Goal: Find contact information: Find contact information

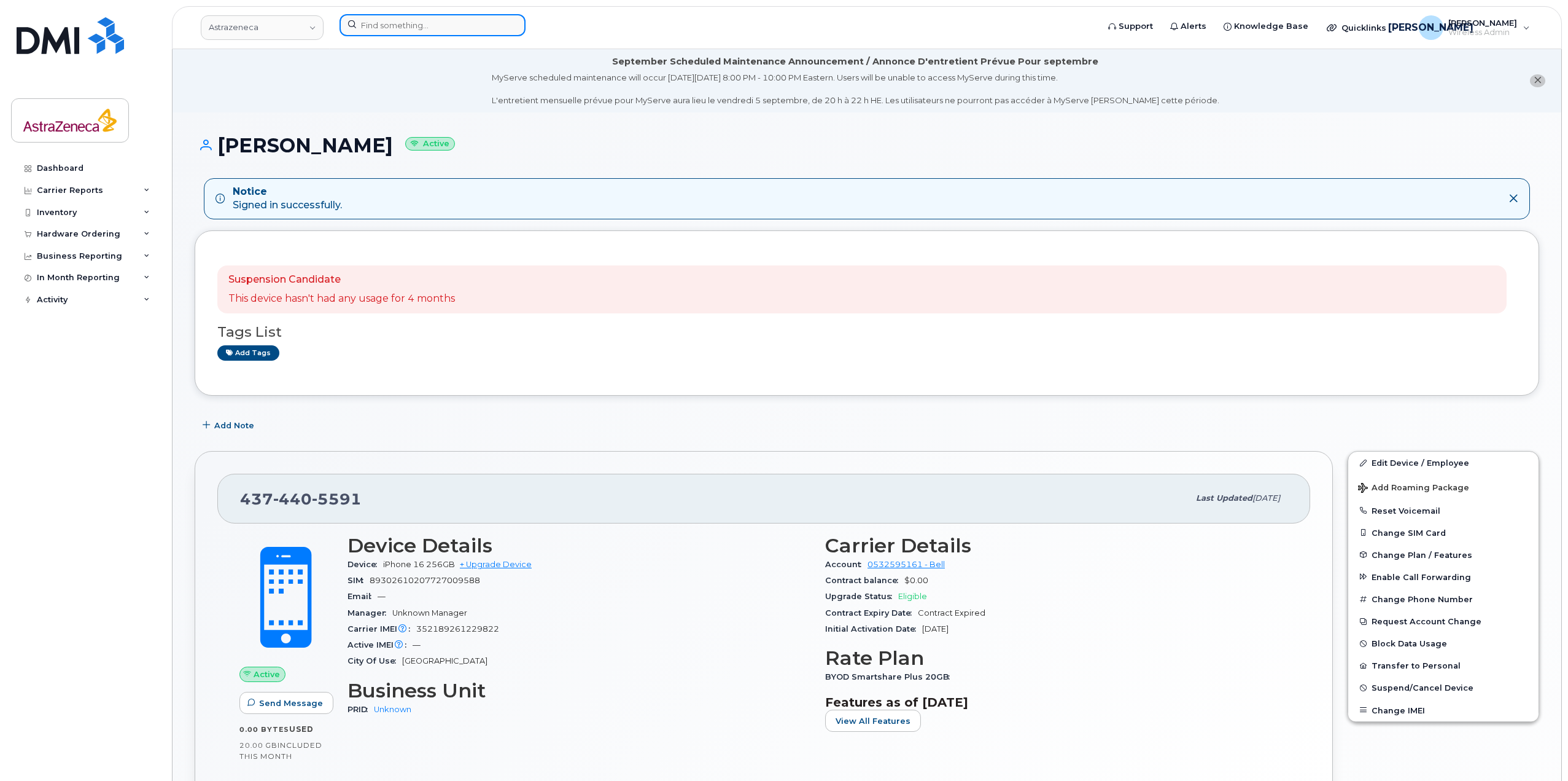
click at [405, 18] on input at bounding box center [432, 25] width 186 height 22
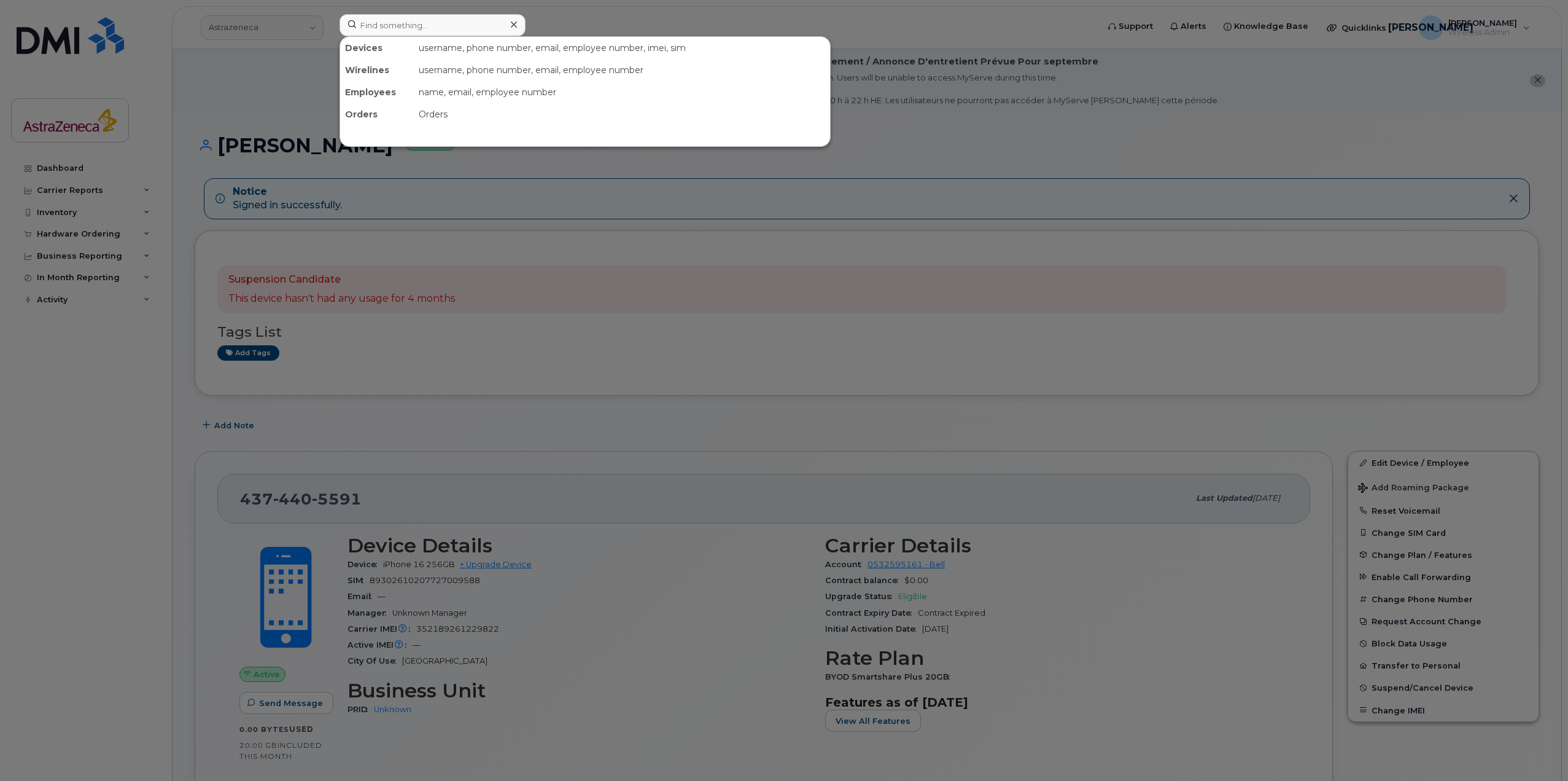
click at [269, 32] on div at bounding box center [784, 390] width 1568 height 781
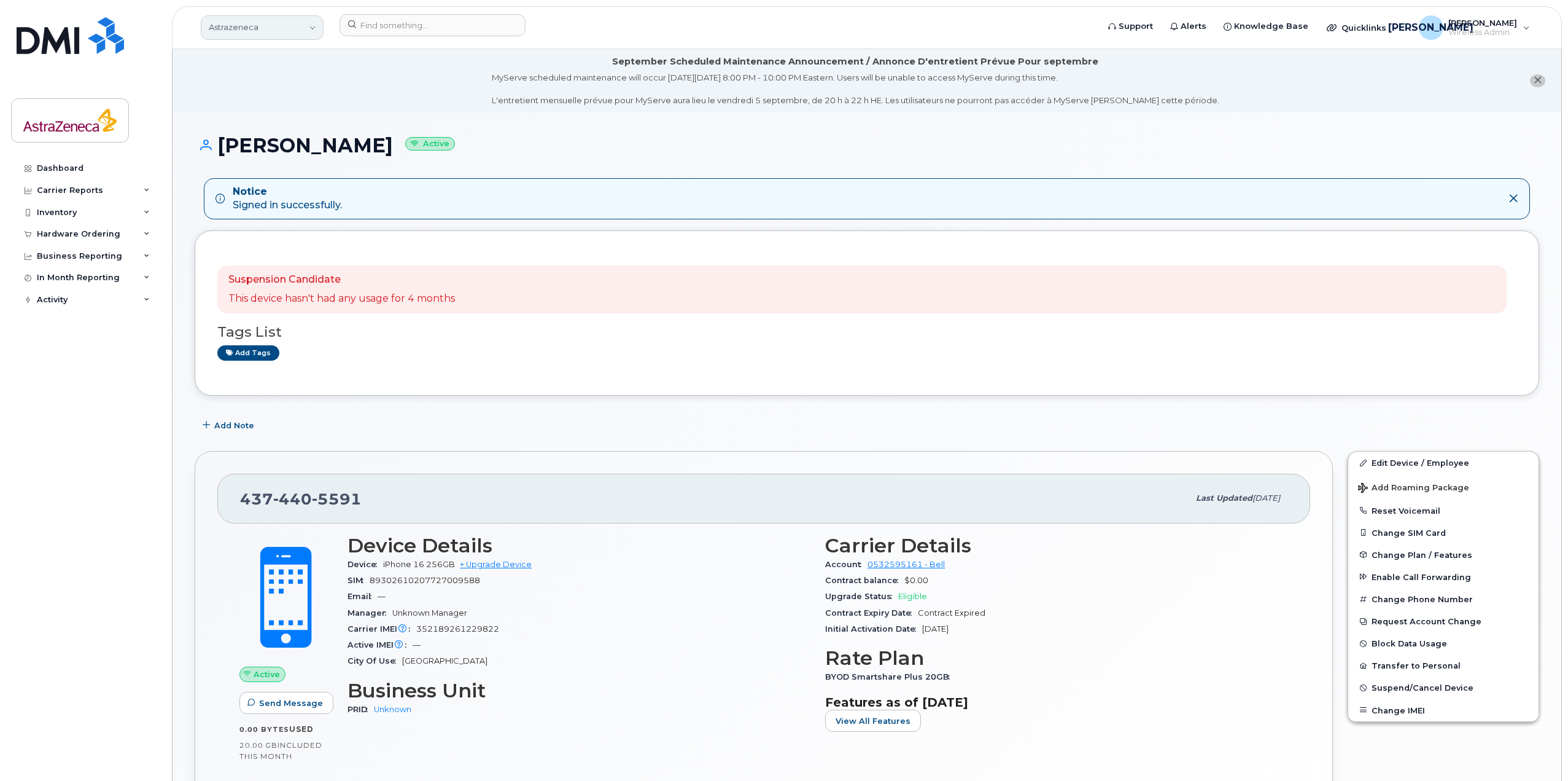
click at [271, 31] on link "Astrazeneca" at bounding box center [261, 28] width 123 height 25
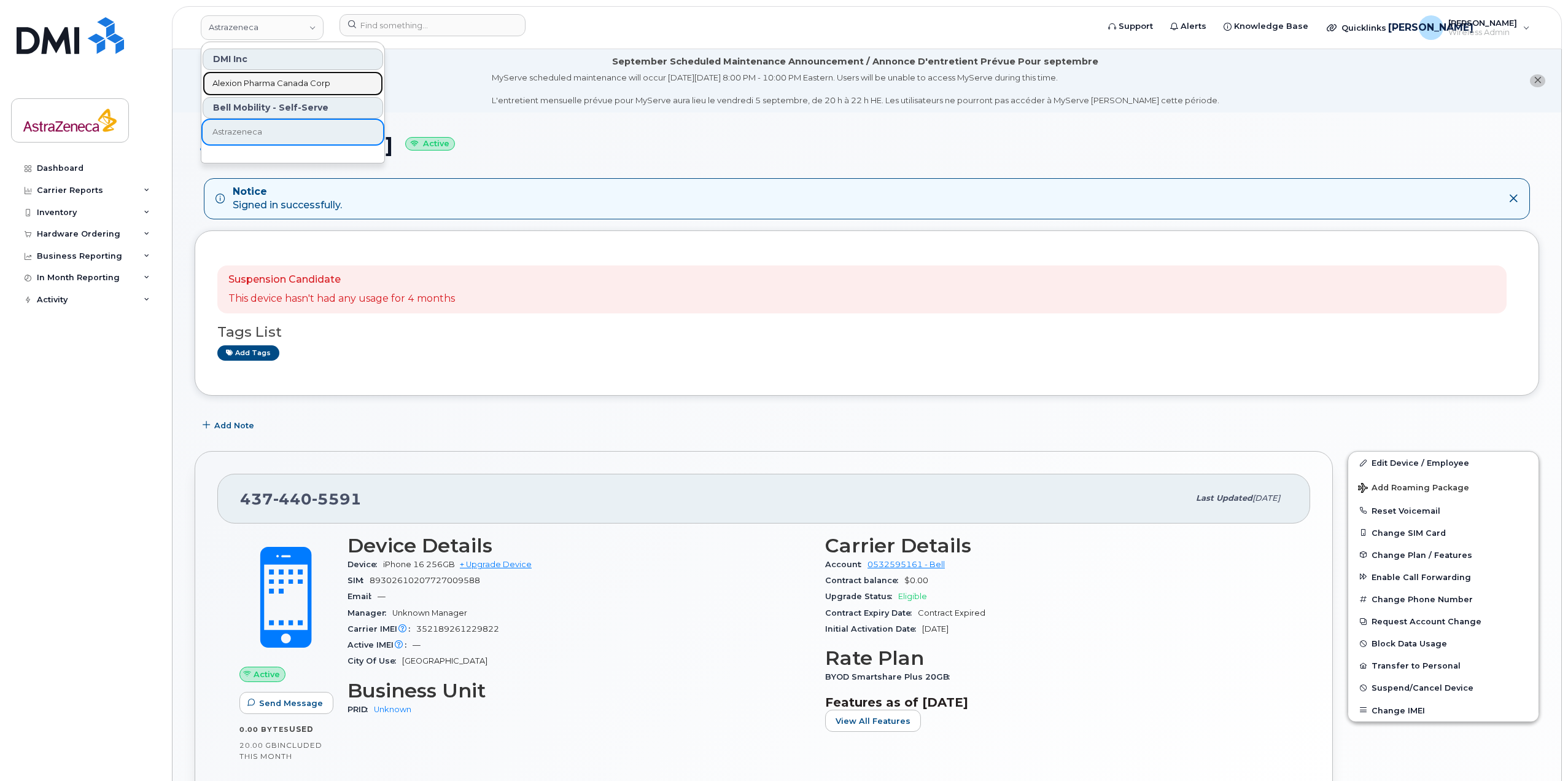
drag, startPoint x: 275, startPoint y: 80, endPoint x: 389, endPoint y: 63, distance: 115.3
click at [275, 80] on span "Alexion Pharma Canada Corp" at bounding box center [272, 83] width 118 height 12
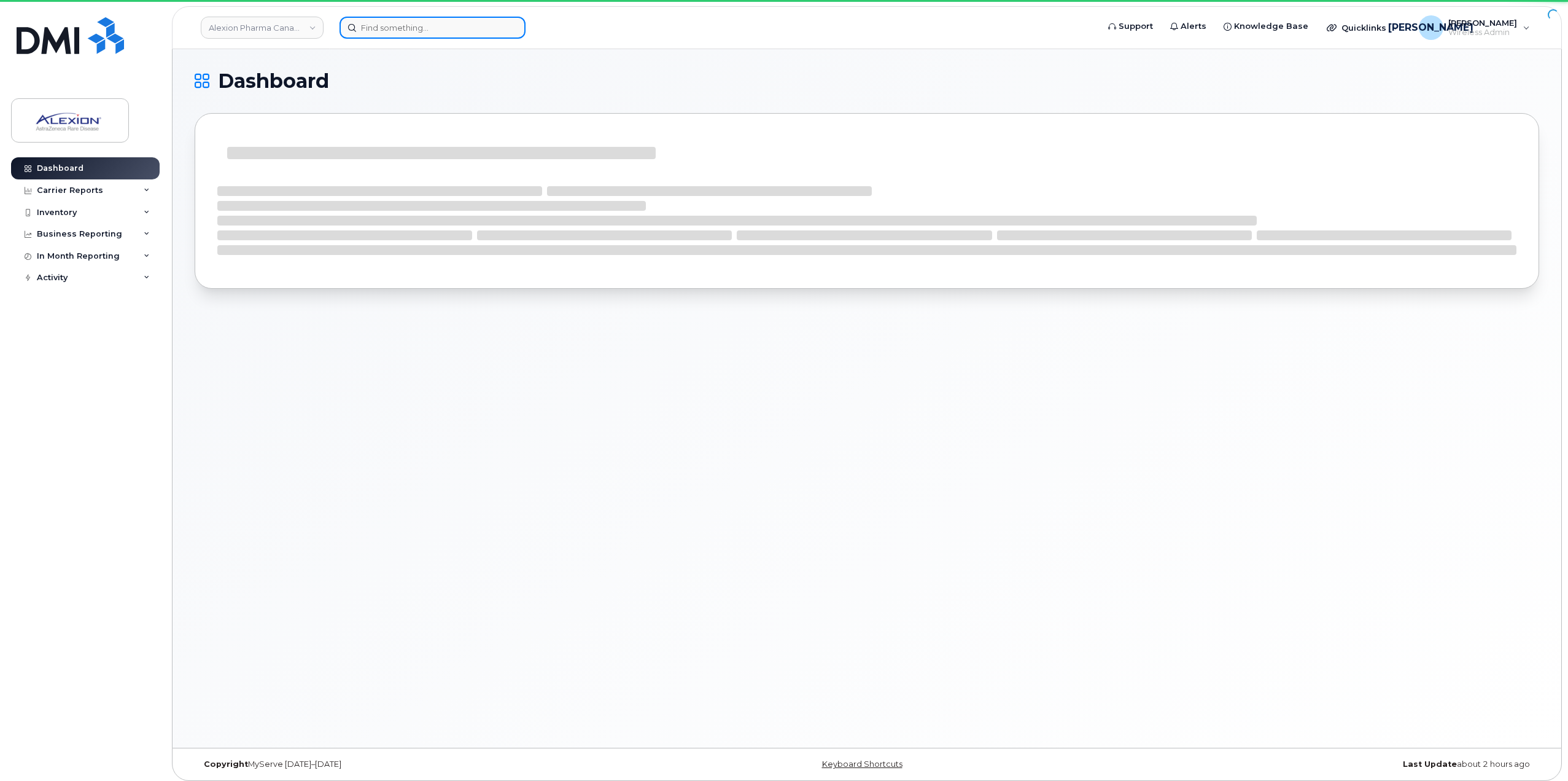
click at [440, 29] on input at bounding box center [432, 27] width 186 height 22
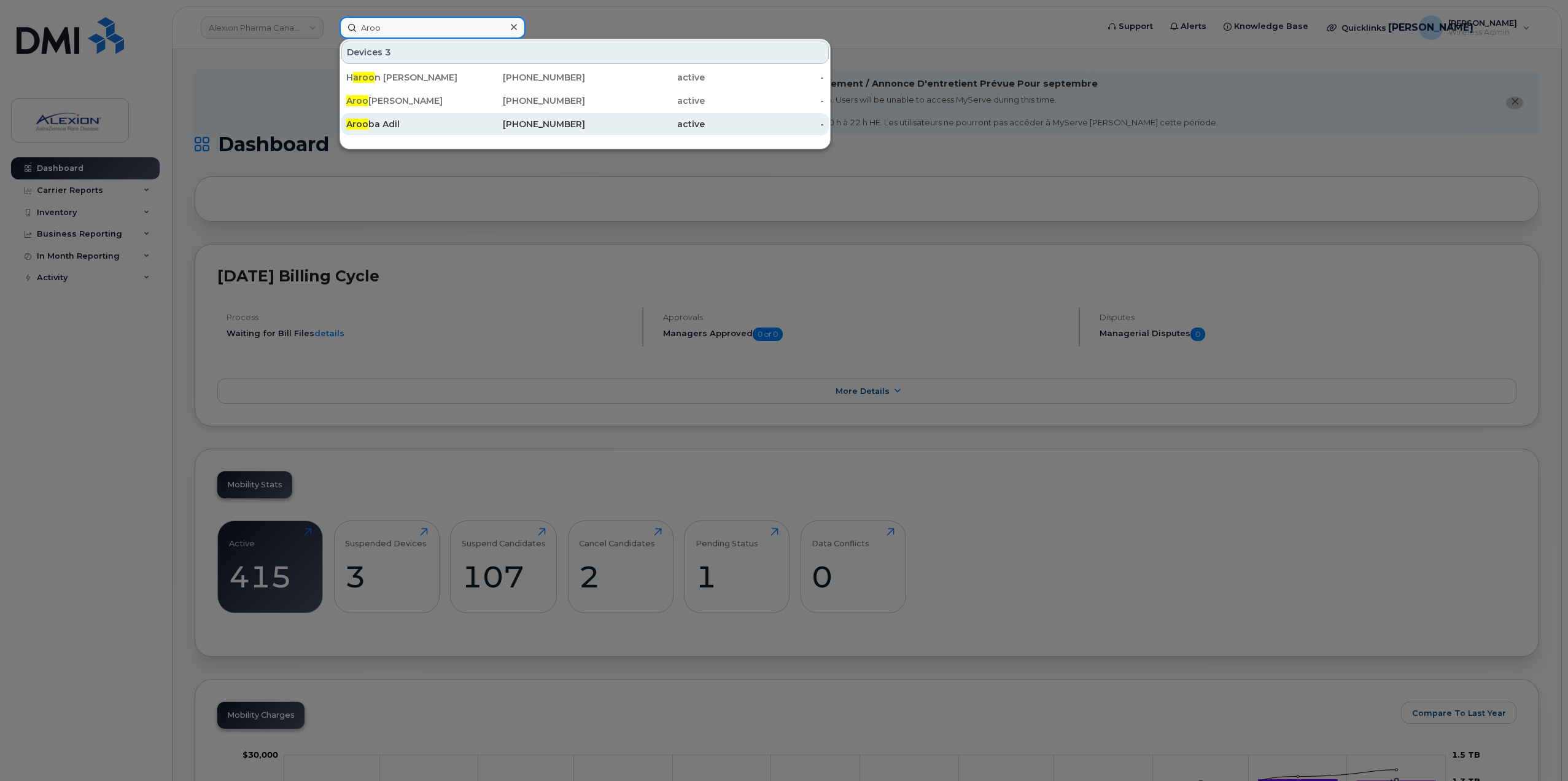
type input "Aroo"
click at [389, 124] on div "Aroo ba Adil" at bounding box center [406, 124] width 119 height 12
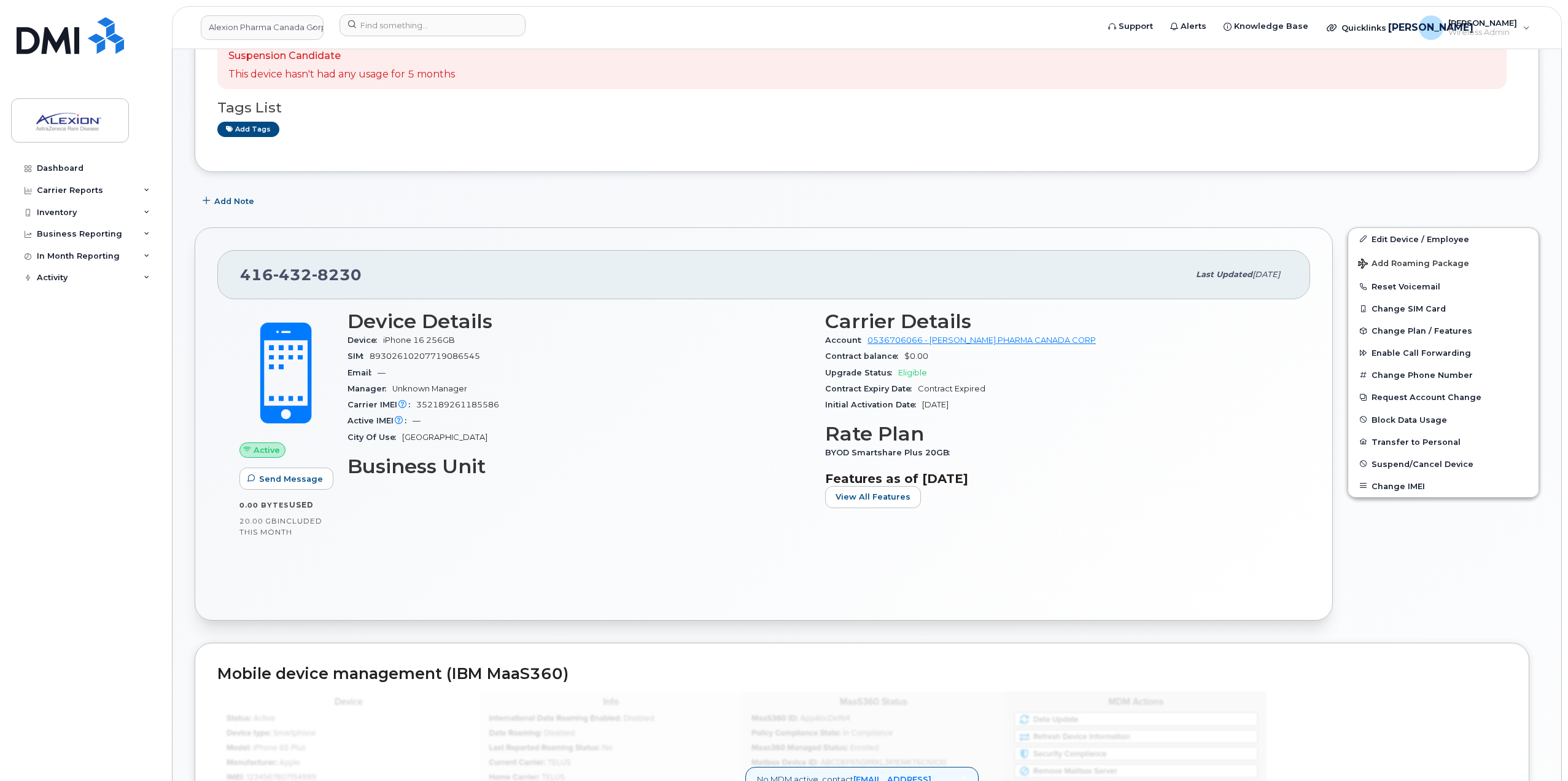
scroll to position [184, 0]
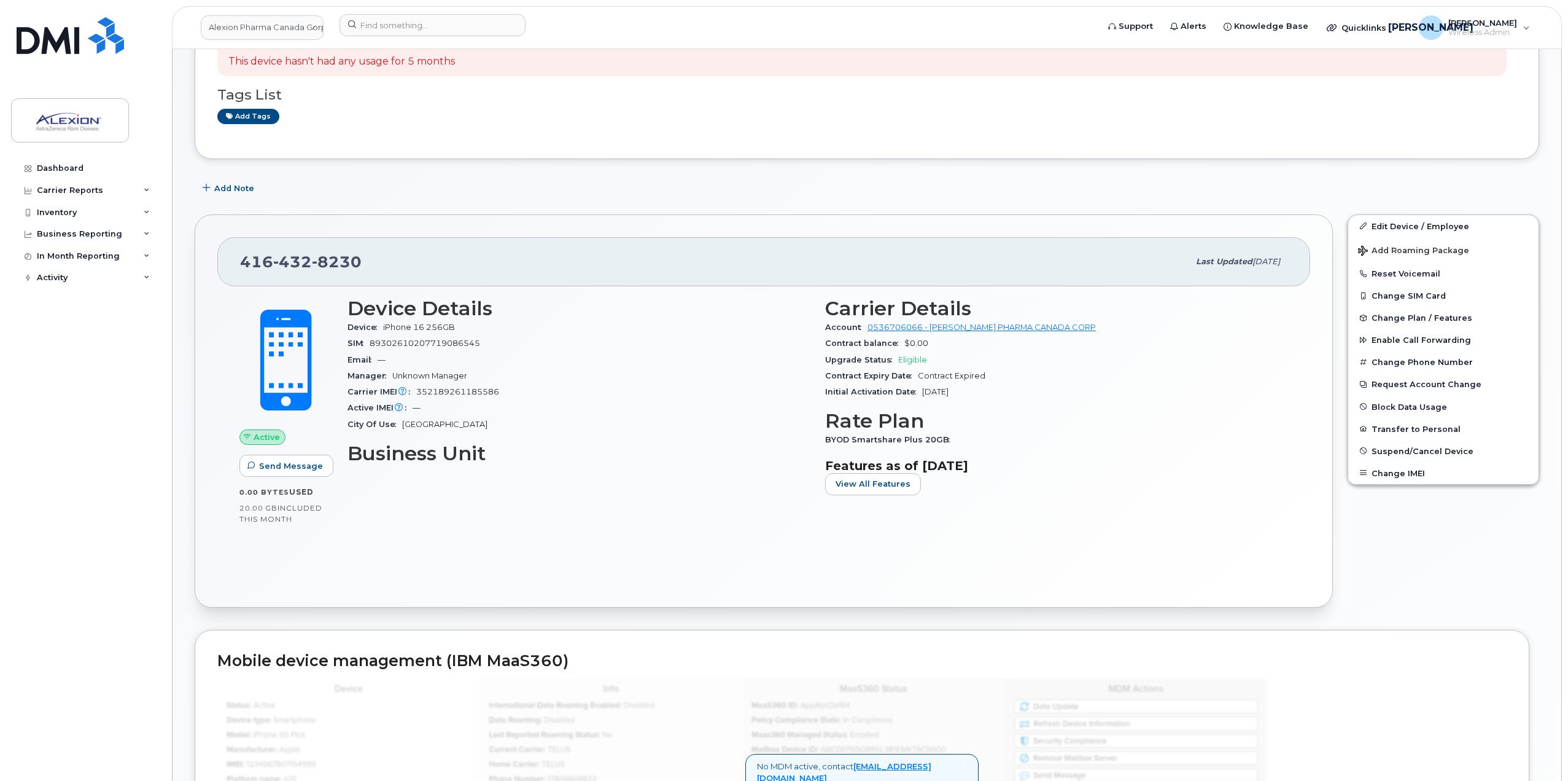
drag, startPoint x: 995, startPoint y: 398, endPoint x: 917, endPoint y: 378, distance: 80.5
click at [917, 378] on section "Carrier Details Account 0536706066 - [PERSON_NAME] PHARMA CANADA CORP Contract …" at bounding box center [1056, 348] width 463 height 102
click at [918, 379] on span "Contract Expired" at bounding box center [951, 376] width 68 height 10
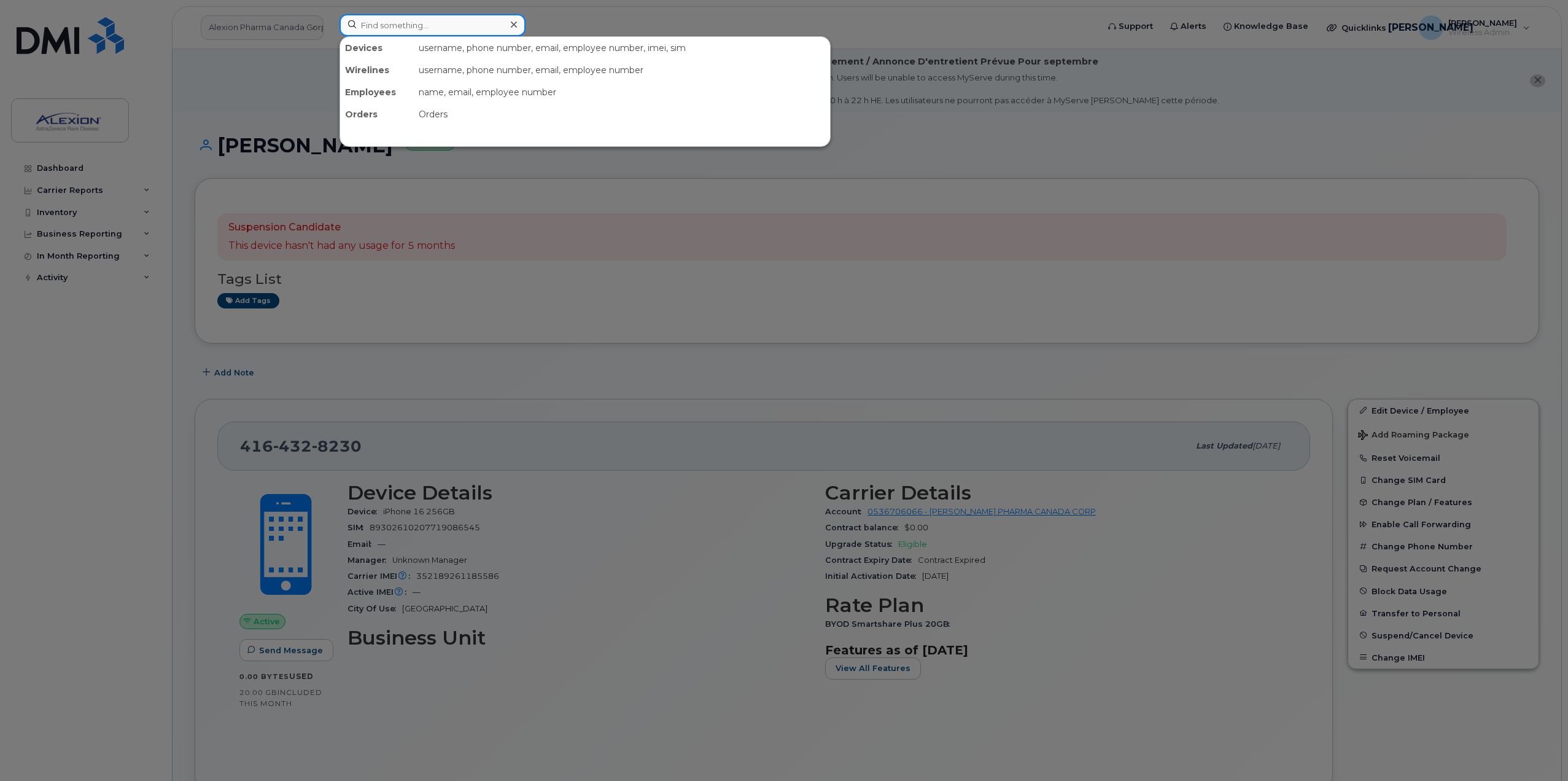
click at [413, 29] on input at bounding box center [432, 25] width 186 height 22
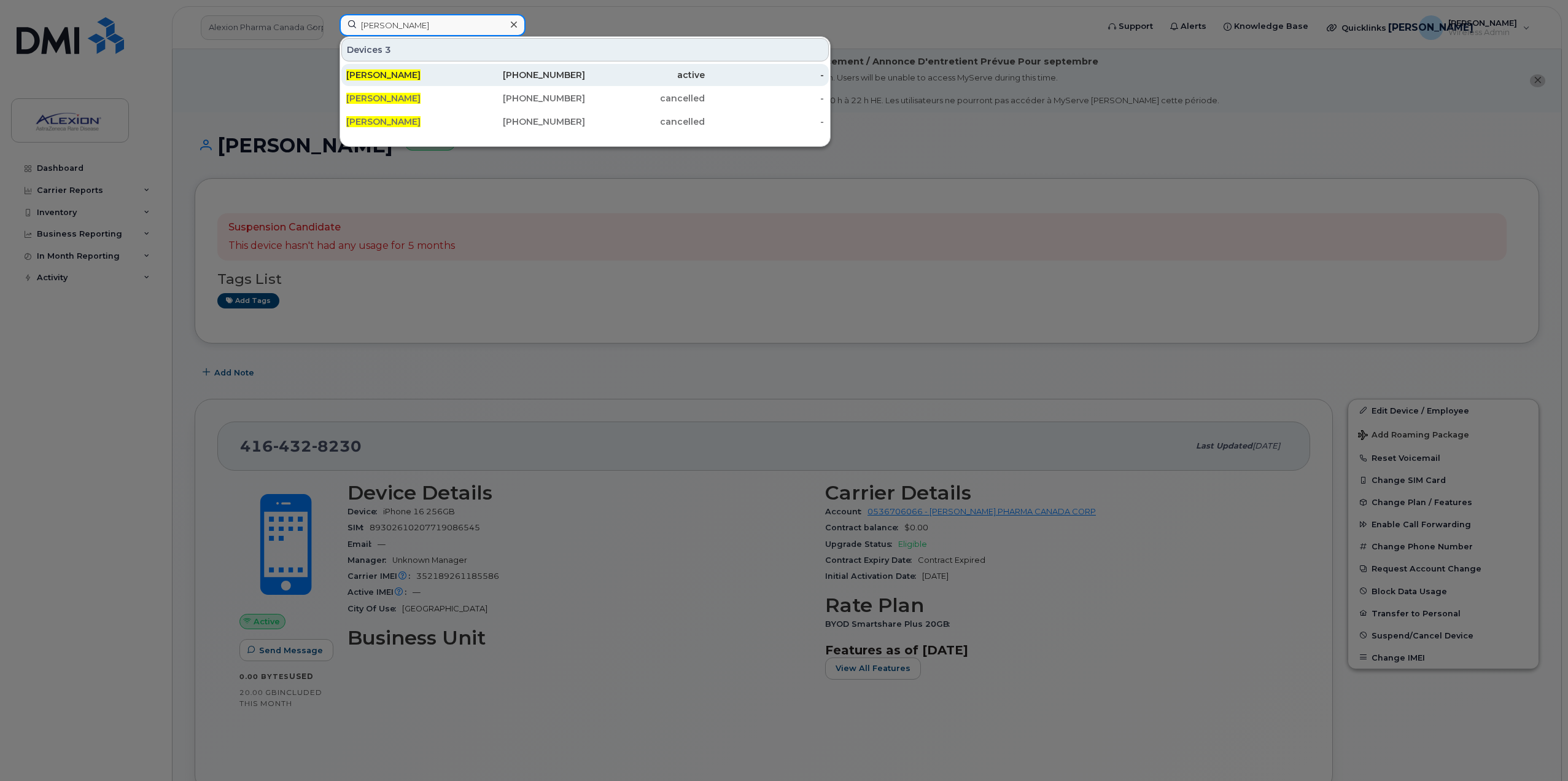
type input "[PERSON_NAME]"
drag, startPoint x: 424, startPoint y: 70, endPoint x: 603, endPoint y: 188, distance: 214.4
click at [424, 70] on div "[PERSON_NAME]" at bounding box center [406, 74] width 119 height 12
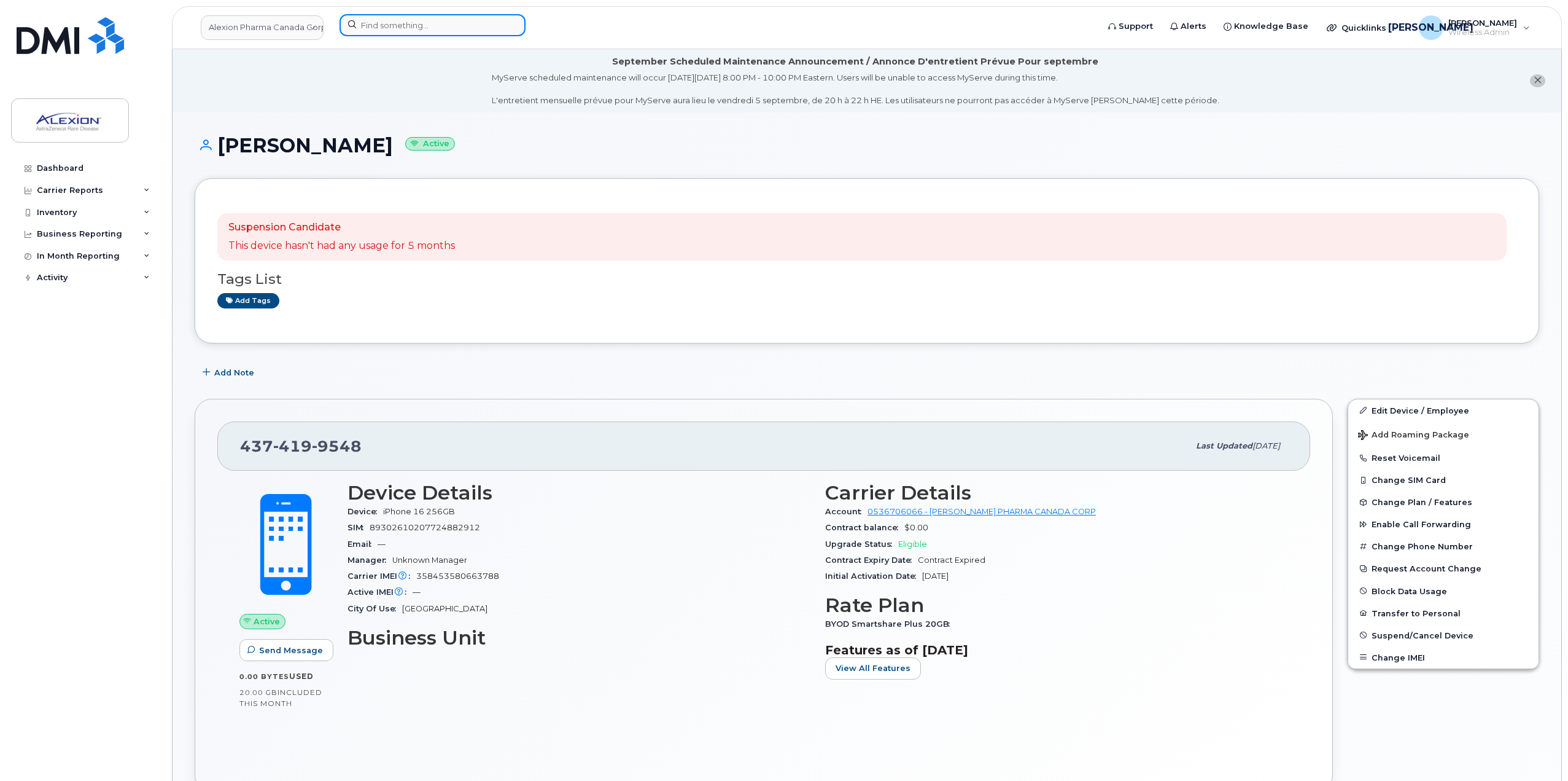
click at [473, 22] on input at bounding box center [432, 25] width 186 height 22
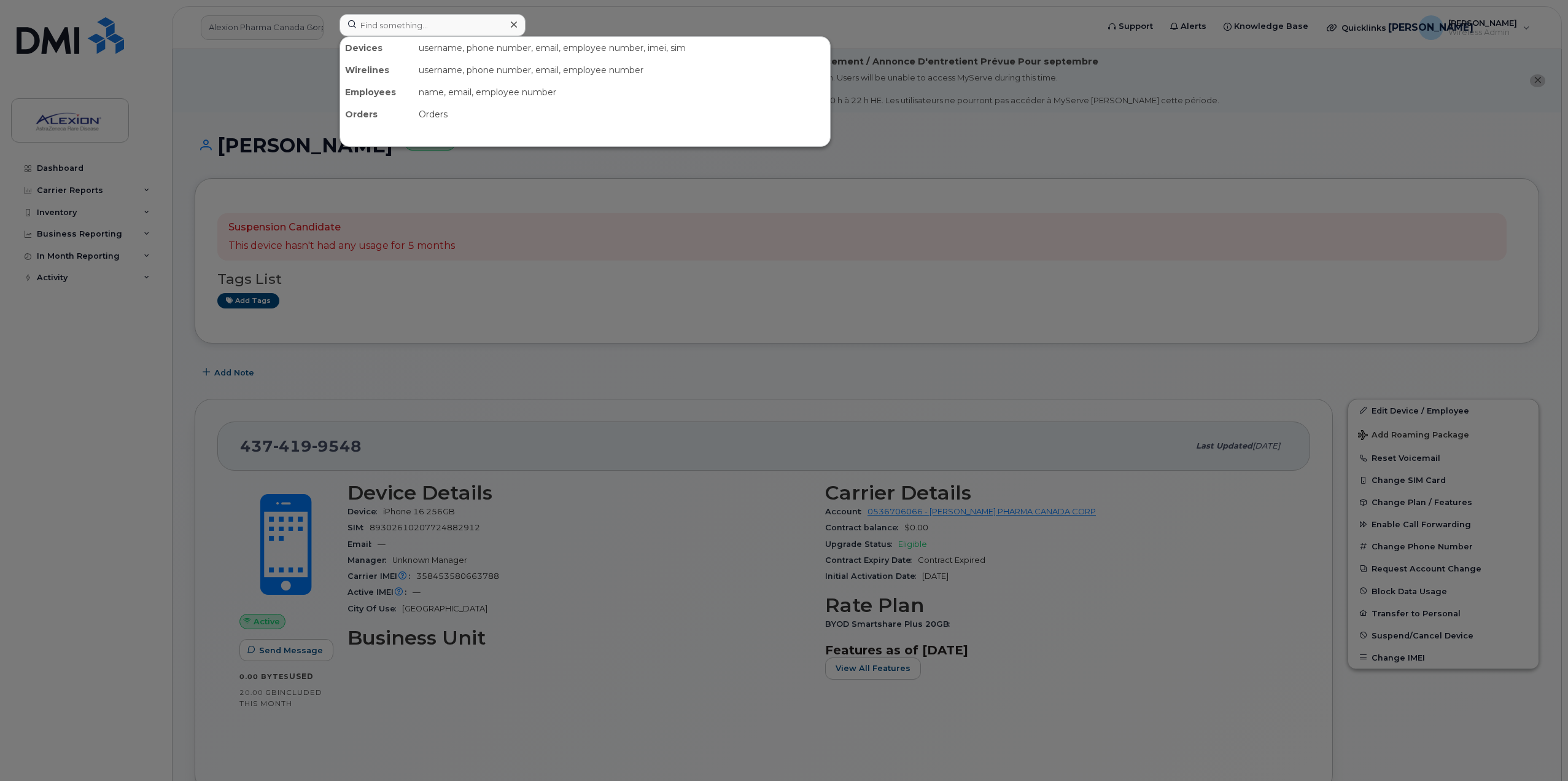
click at [696, 644] on div at bounding box center [784, 390] width 1568 height 781
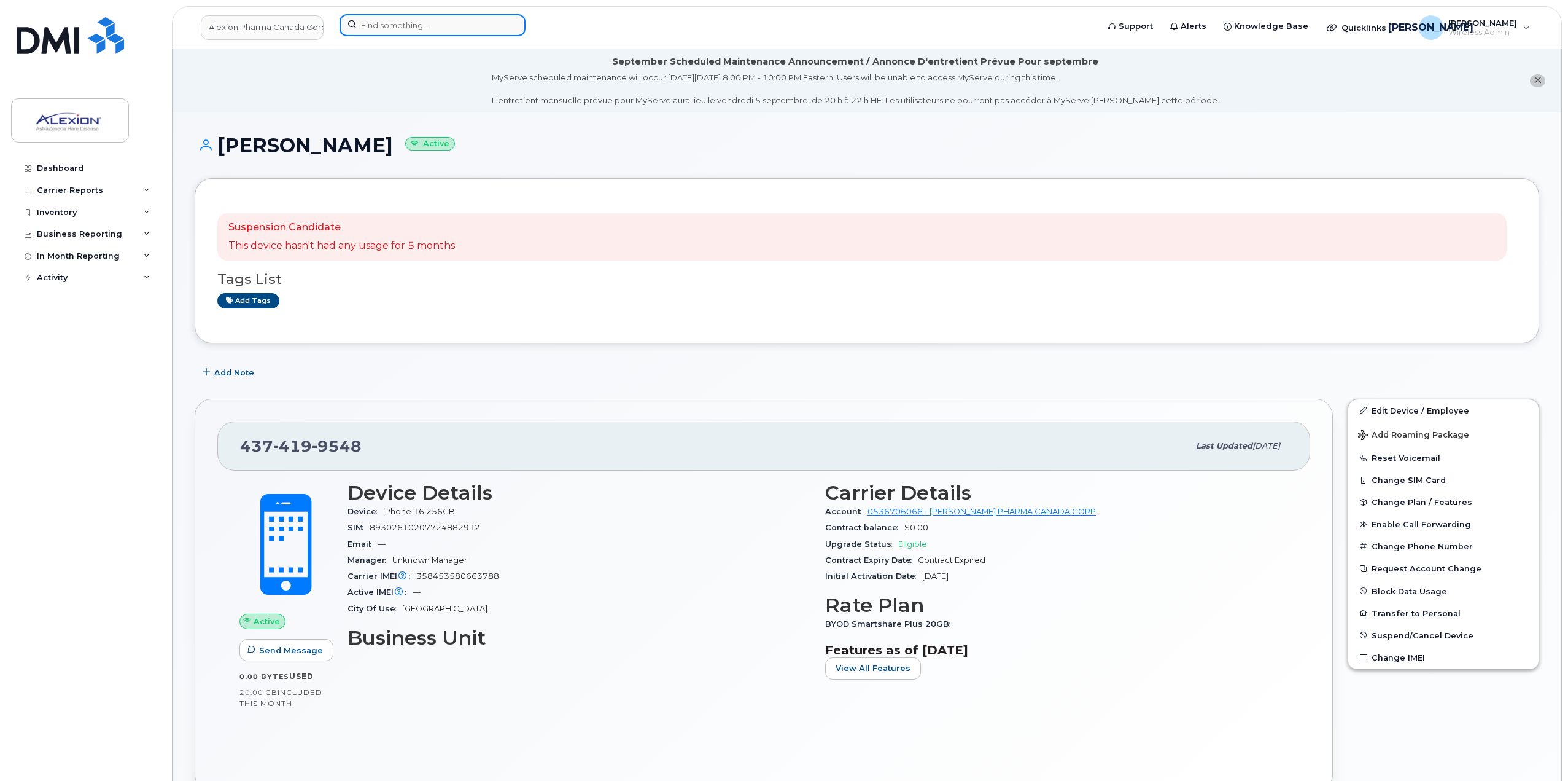
click at [443, 14] on input at bounding box center [432, 25] width 186 height 22
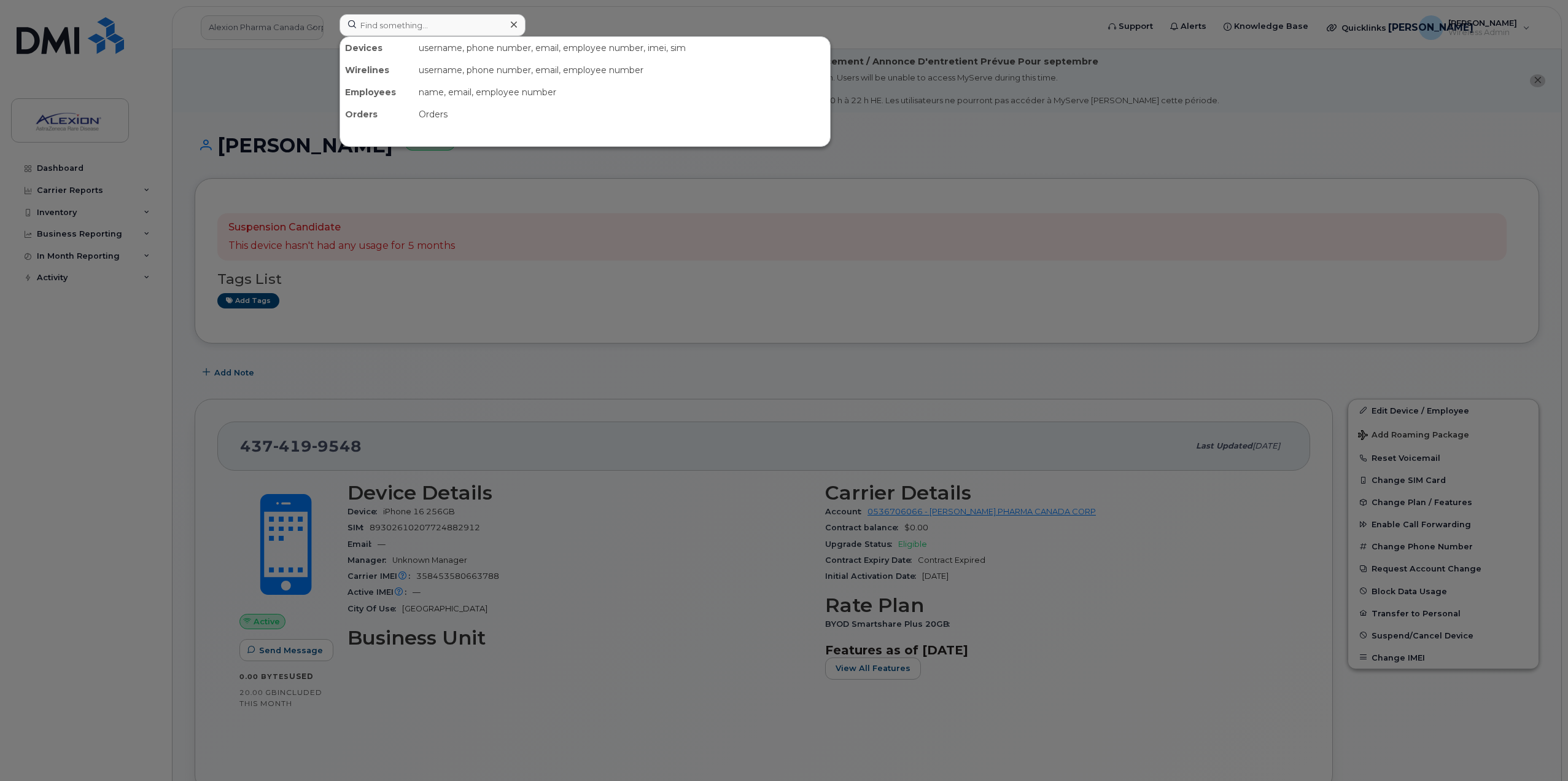
click at [790, 375] on div at bounding box center [784, 390] width 1568 height 781
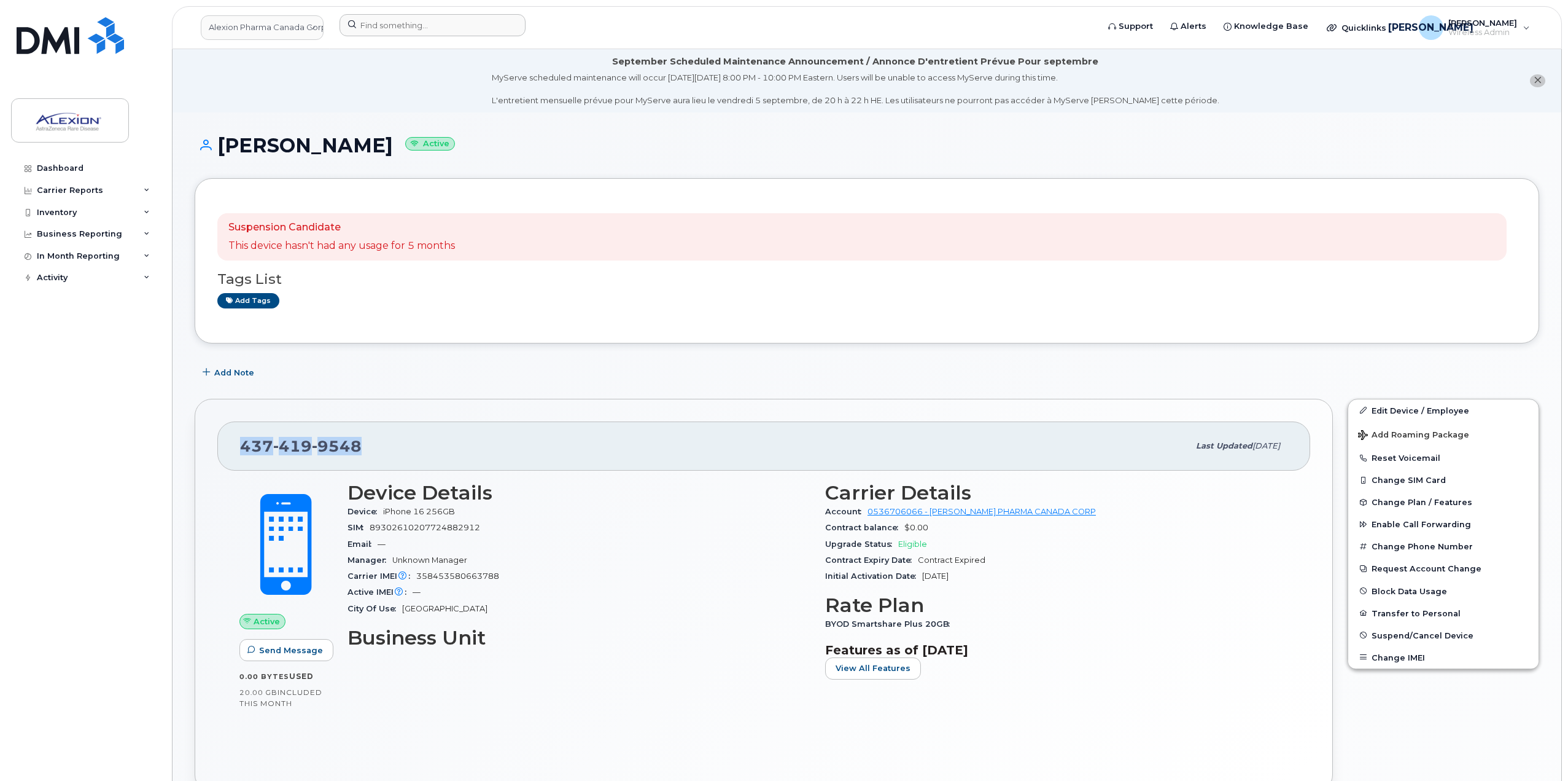
drag, startPoint x: 385, startPoint y: 455, endPoint x: 243, endPoint y: 452, distance: 142.0
click at [243, 452] on div "437 419 9548" at bounding box center [715, 445] width 949 height 26
copy span "437 419 9548"
click at [387, 30] on input at bounding box center [432, 25] width 186 height 22
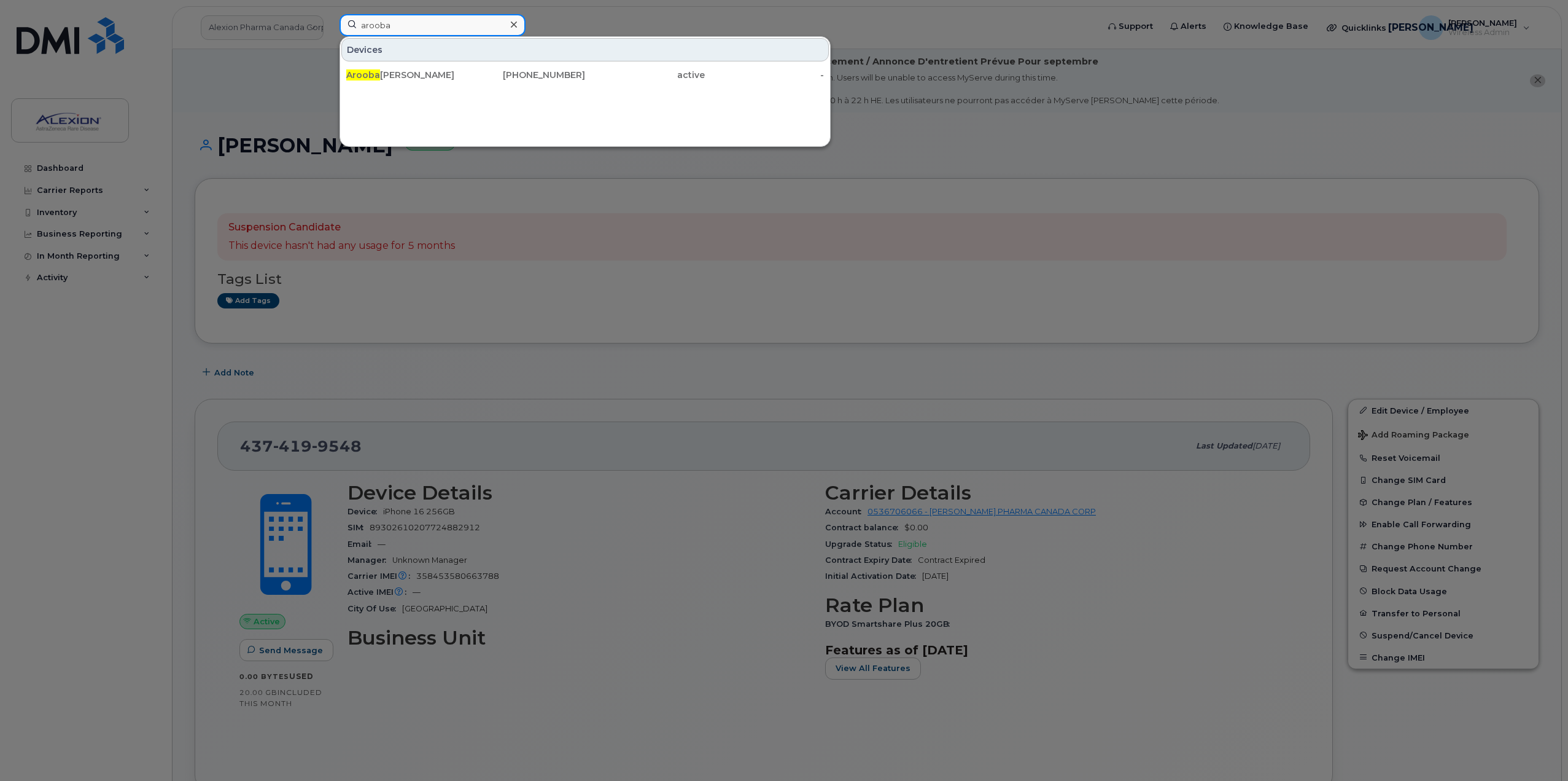
type input "arooba"
click at [497, 86] on div "Arooba Adil 416-432-8230 active -" at bounding box center [584, 75] width 490 height 25
click at [496, 76] on div "416-432-8230" at bounding box center [525, 74] width 119 height 12
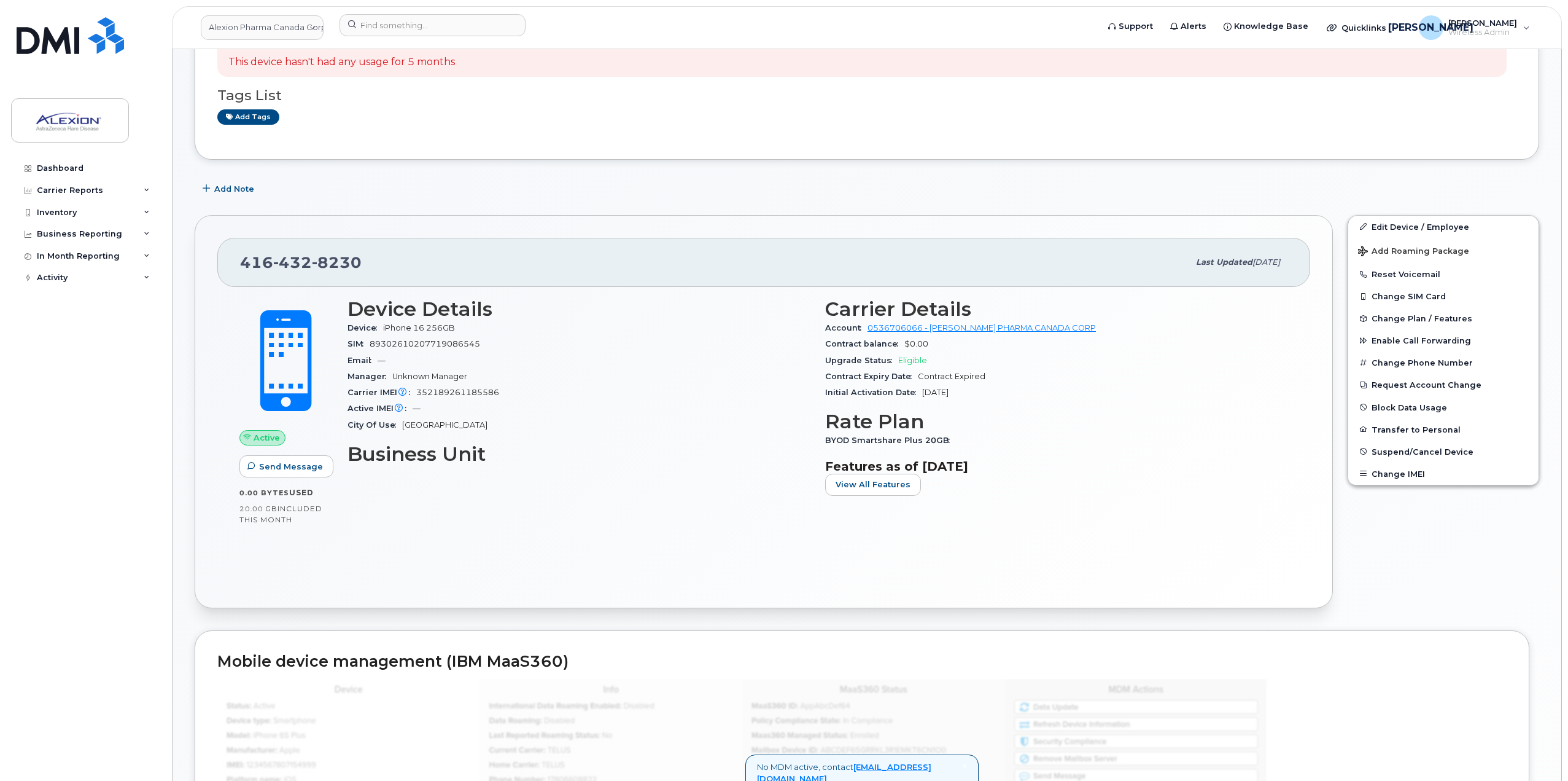
scroll to position [186, 0]
drag, startPoint x: 322, startPoint y: 261, endPoint x: 213, endPoint y: 260, distance: 109.0
click at [213, 260] on div "[PHONE_NUMBER] Last updated [DATE] Active Send Message 0.00 Bytes  used 20.00 G…" at bounding box center [763, 410] width 1139 height 393
copy span "[PHONE_NUMBER]"
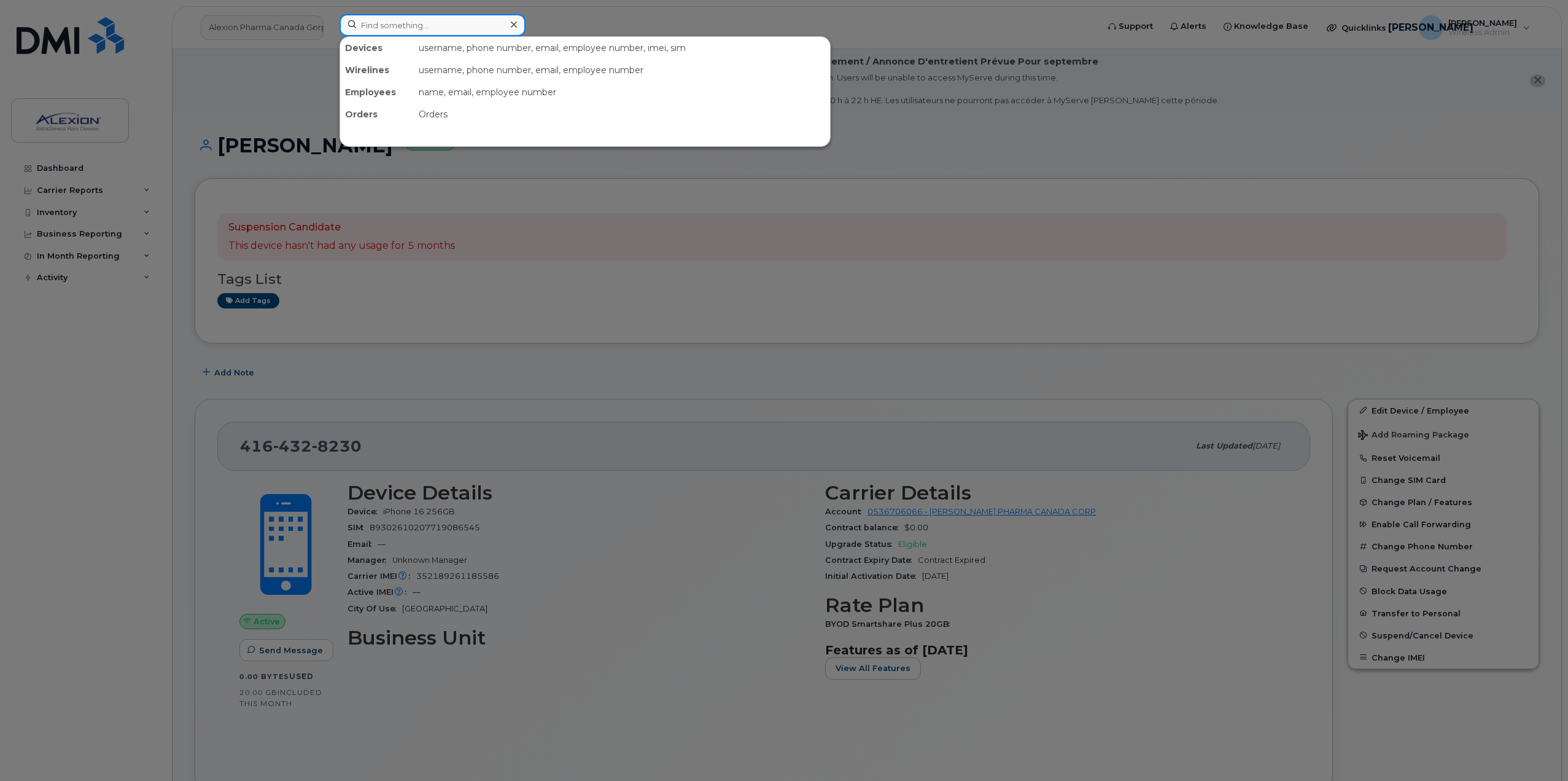
click at [407, 29] on input at bounding box center [432, 25] width 186 height 22
paste input "- Rachal Shanahan -"
drag, startPoint x: 380, startPoint y: 30, endPoint x: 323, endPoint y: 31, distance: 57.0
click at [329, 31] on div "- Rachal Shanahan - No results" at bounding box center [714, 28] width 770 height 27
click at [456, 27] on input "Rachal Shanahan -" at bounding box center [432, 25] width 186 height 22
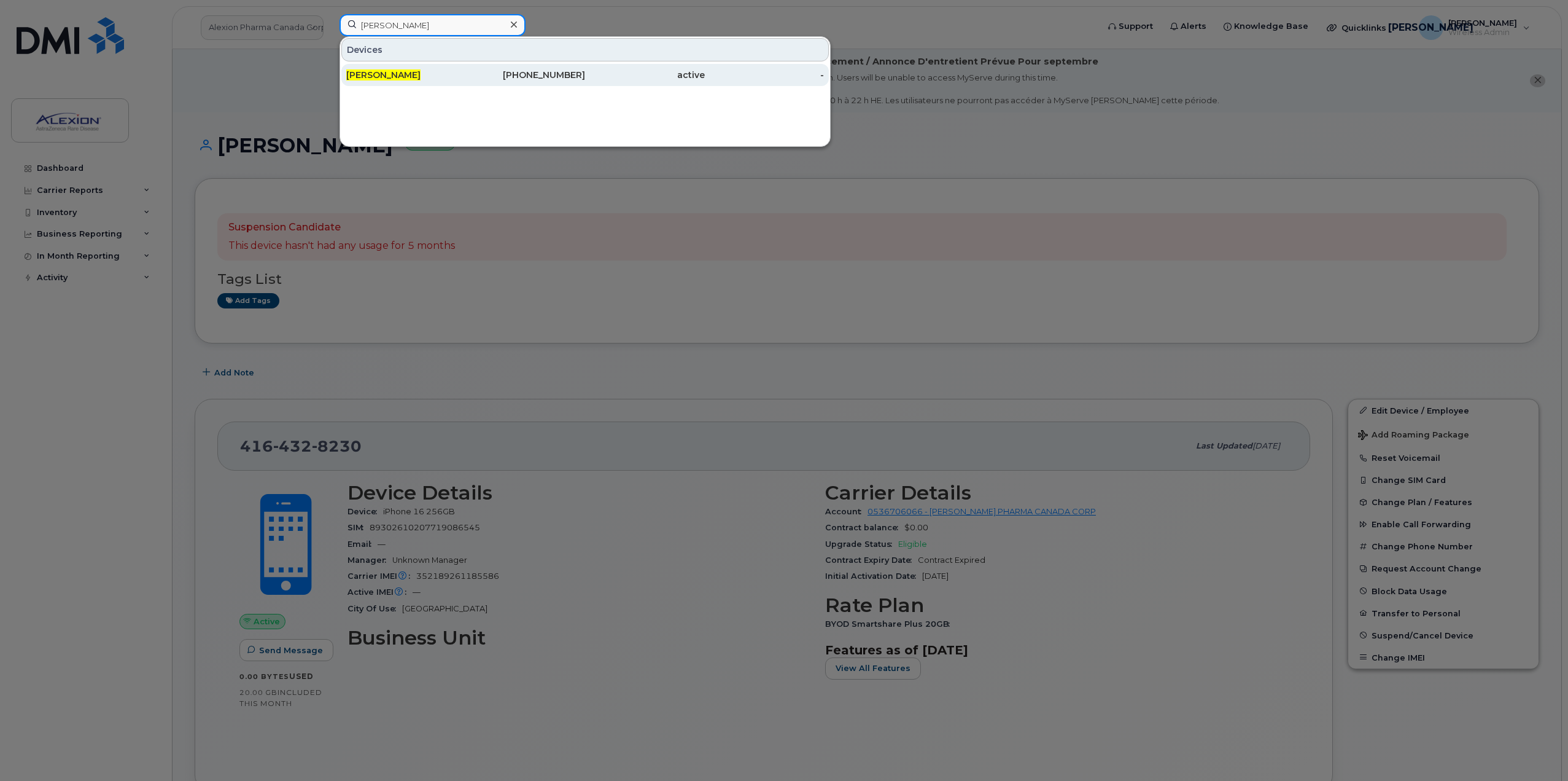
type input "Rachal Shanahan"
click at [426, 66] on div "Rachal Shanahan" at bounding box center [406, 74] width 119 height 22
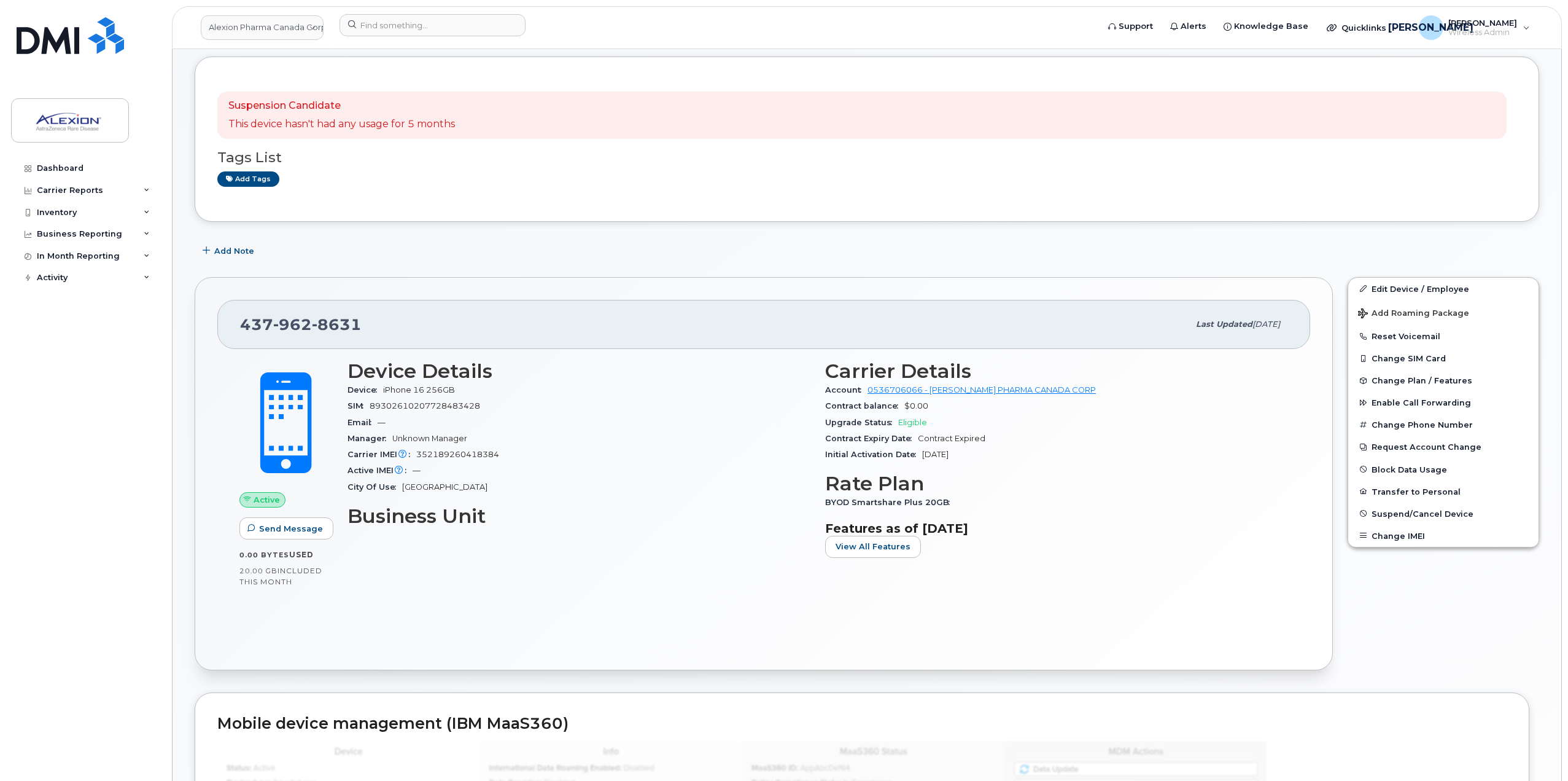
scroll to position [123, 0]
drag, startPoint x: 276, startPoint y: 318, endPoint x: 237, endPoint y: 318, distance: 39.0
click at [237, 318] on div "437 962 8631 Last updated Jul 14, 2025" at bounding box center [763, 323] width 1093 height 49
copy span "437 962 8631"
